Goal: Use online tool/utility: Utilize a website feature to perform a specific function

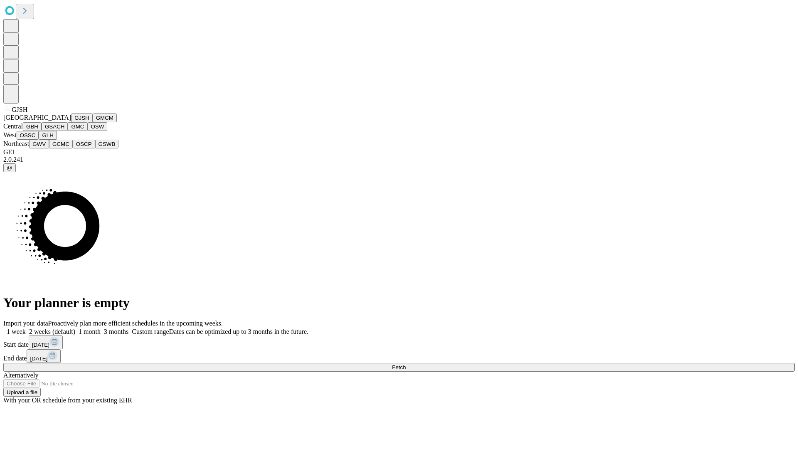
click at [71, 122] on button "GJSH" at bounding box center [82, 118] width 22 height 9
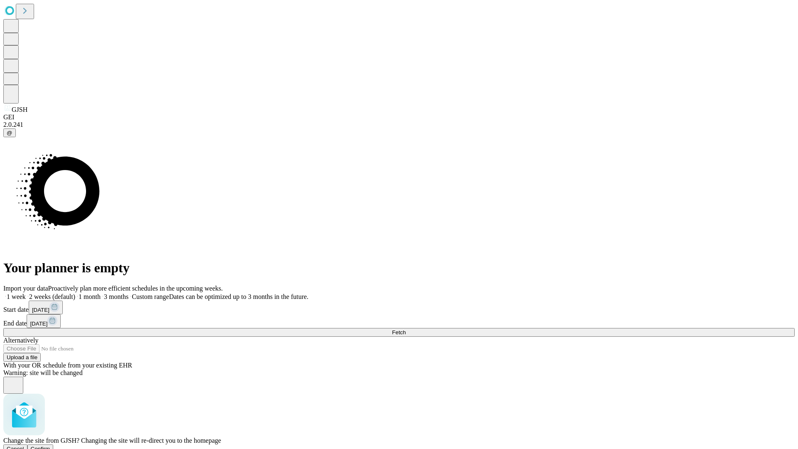
click at [50, 446] on span "Confirm" at bounding box center [41, 449] width 20 height 6
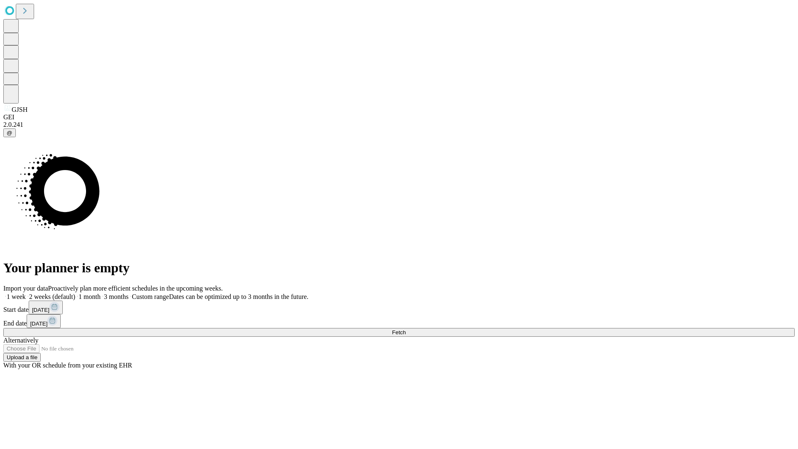
click at [26, 293] on label "1 week" at bounding box center [14, 296] width 22 height 7
click at [406, 329] on span "Fetch" at bounding box center [399, 332] width 14 height 6
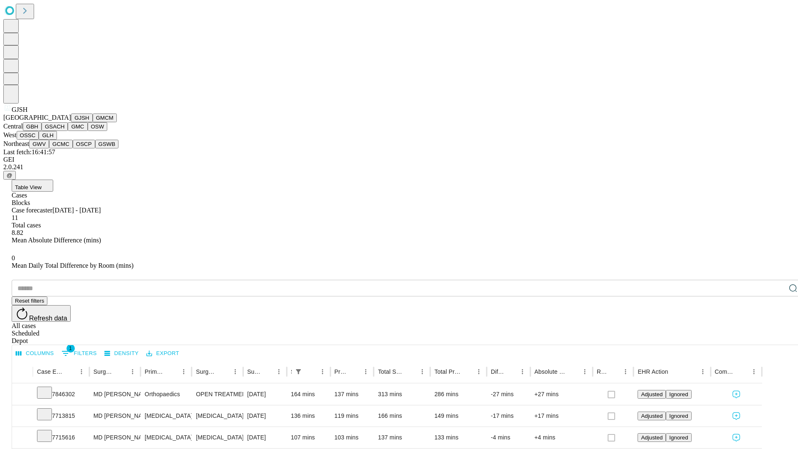
click at [93, 122] on button "GMCM" at bounding box center [105, 118] width 24 height 9
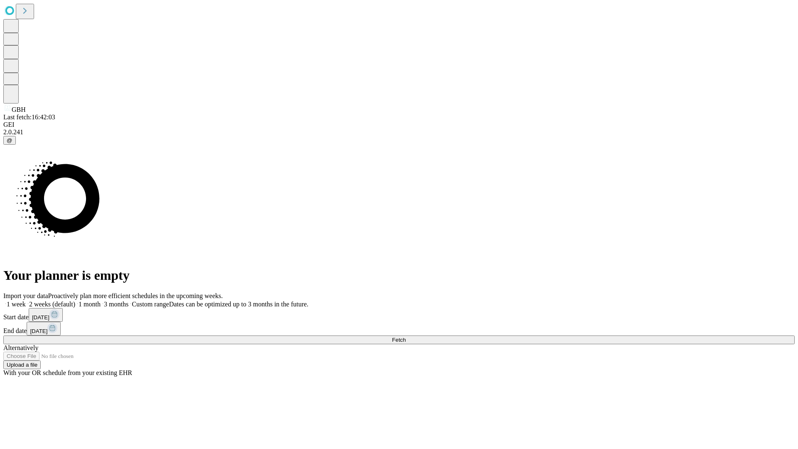
click at [406, 337] on span "Fetch" at bounding box center [399, 340] width 14 height 6
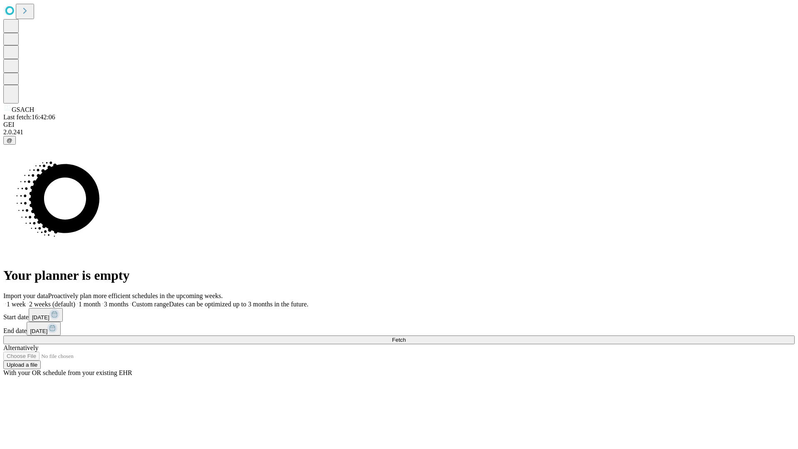
click at [406, 337] on span "Fetch" at bounding box center [399, 340] width 14 height 6
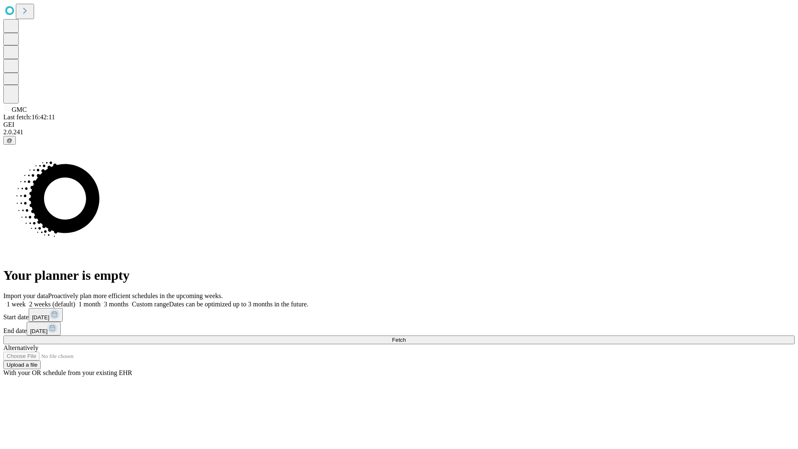
click at [406, 337] on span "Fetch" at bounding box center [399, 340] width 14 height 6
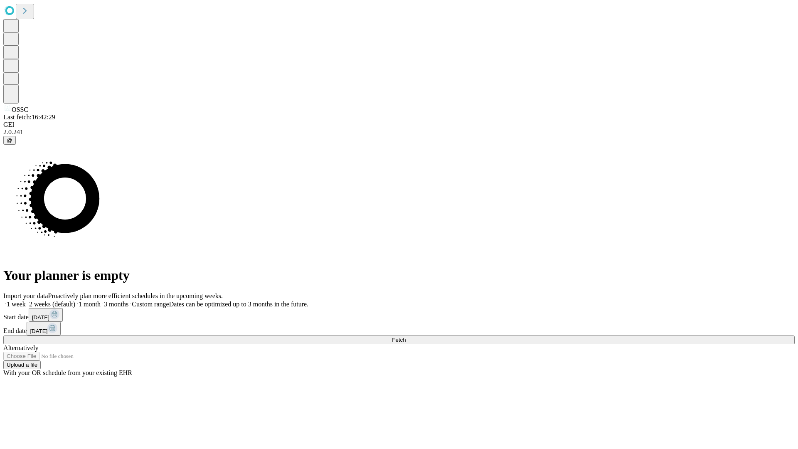
click at [26, 301] on label "1 week" at bounding box center [14, 304] width 22 height 7
click at [406, 337] on span "Fetch" at bounding box center [399, 340] width 14 height 6
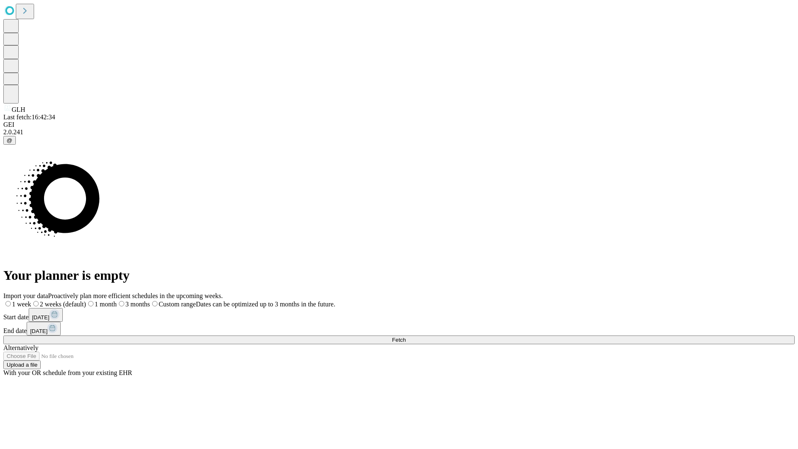
click at [31, 301] on label "1 week" at bounding box center [17, 304] width 28 height 7
click at [406, 337] on span "Fetch" at bounding box center [399, 340] width 14 height 6
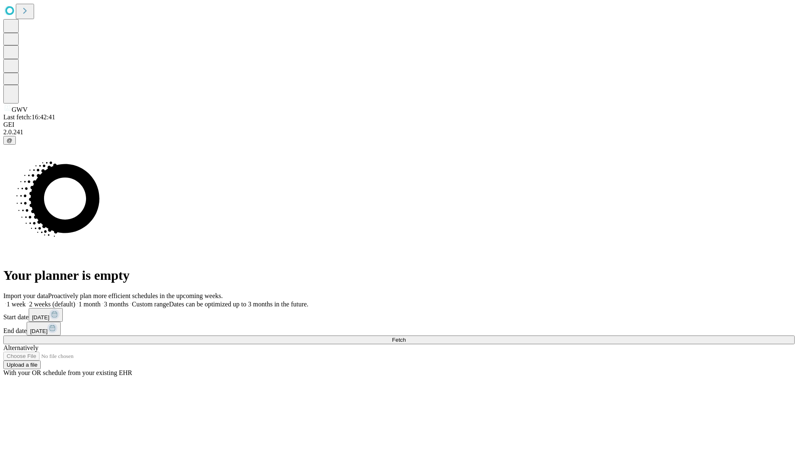
click at [26, 301] on label "1 week" at bounding box center [14, 304] width 22 height 7
click at [406, 337] on span "Fetch" at bounding box center [399, 340] width 14 height 6
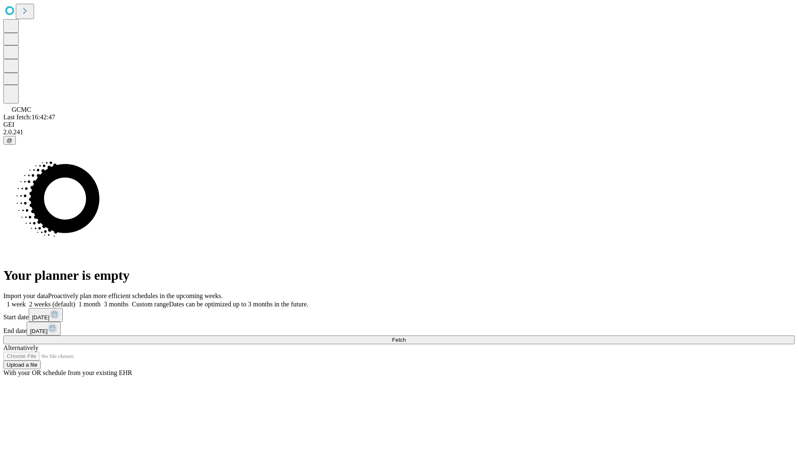
click at [26, 301] on label "1 week" at bounding box center [14, 304] width 22 height 7
click at [406, 337] on span "Fetch" at bounding box center [399, 340] width 14 height 6
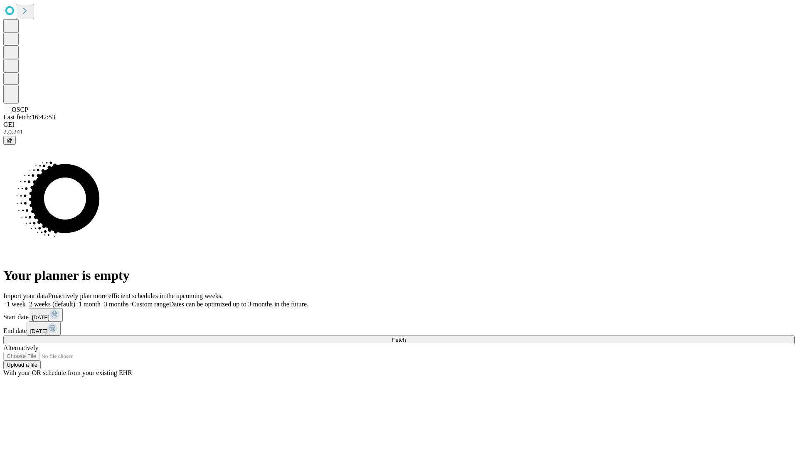
click at [406, 337] on span "Fetch" at bounding box center [399, 340] width 14 height 6
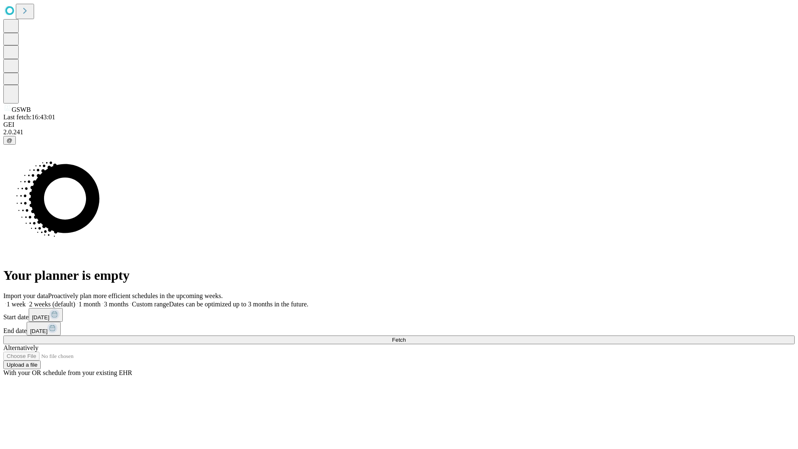
click at [26, 301] on label "1 week" at bounding box center [14, 304] width 22 height 7
click at [406, 337] on span "Fetch" at bounding box center [399, 340] width 14 height 6
